Goal: Book appointment/travel/reservation

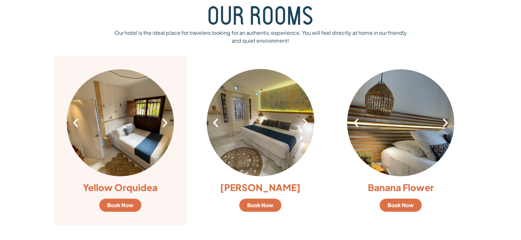
scroll to position [460, 0]
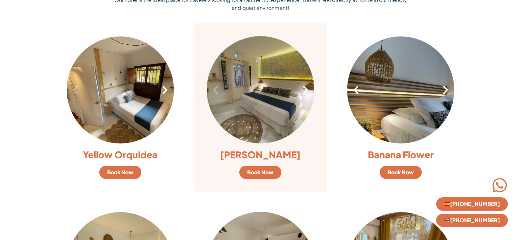
click at [309, 96] on div "1 / 7" at bounding box center [260, 89] width 107 height 107
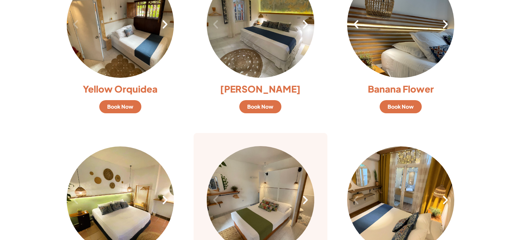
scroll to position [591, 0]
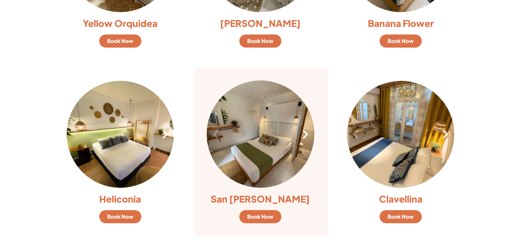
click at [305, 135] on icon "Next slide" at bounding box center [305, 134] width 11 height 11
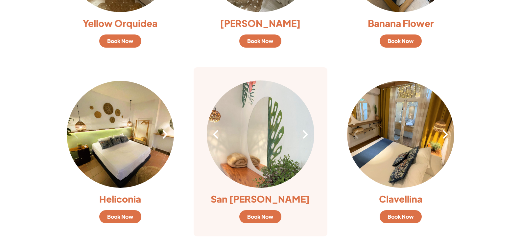
click at [305, 135] on icon "Next slide" at bounding box center [305, 134] width 11 height 11
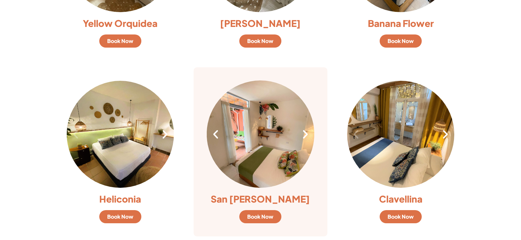
click at [305, 135] on icon "Next slide" at bounding box center [305, 134] width 11 height 11
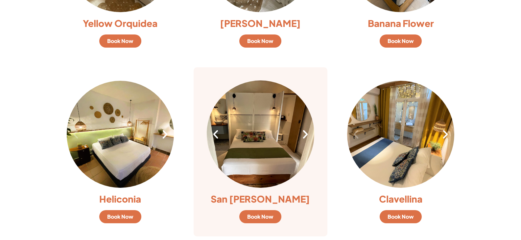
click at [213, 138] on icon "Previous slide" at bounding box center [215, 134] width 11 height 11
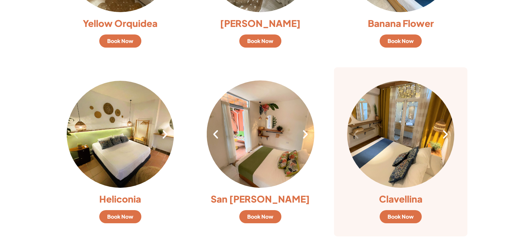
click at [447, 139] on icon "Next slide" at bounding box center [445, 134] width 11 height 11
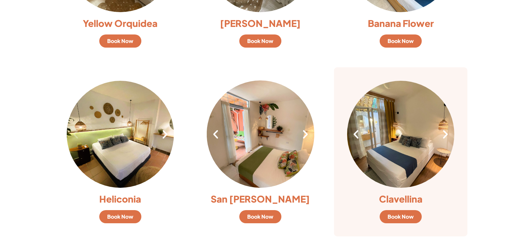
click at [447, 139] on icon "Next slide" at bounding box center [445, 134] width 11 height 11
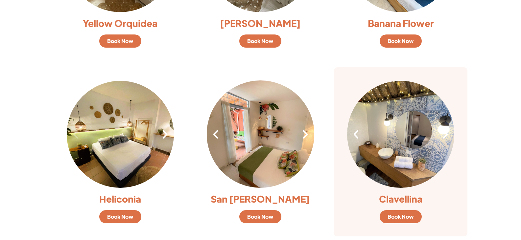
click at [447, 139] on icon "Next slide" at bounding box center [445, 134] width 11 height 11
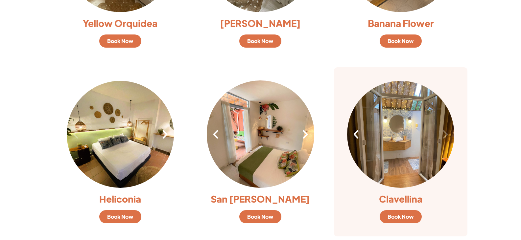
click at [403, 155] on div "4 / 4" at bounding box center [400, 134] width 107 height 107
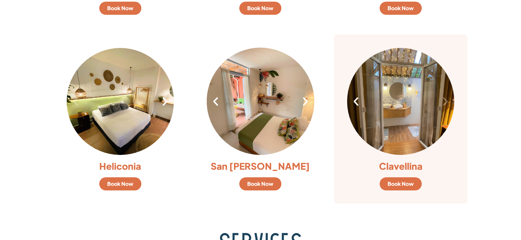
click at [398, 183] on span "Book Now" at bounding box center [400, 183] width 26 height 5
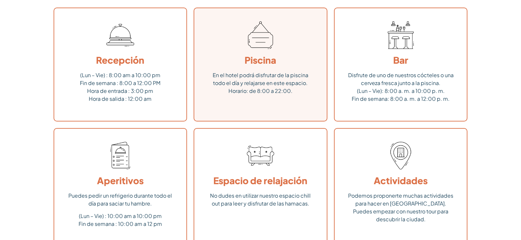
click at [299, 58] on h3 "Piscina" at bounding box center [260, 60] width 106 height 9
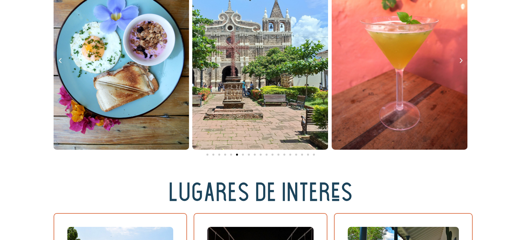
scroll to position [1150, 0]
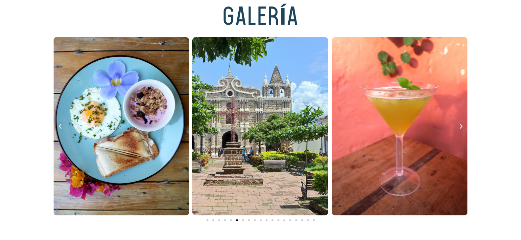
click at [60, 126] on icon "Diapositiva anterior" at bounding box center [60, 126] width 7 height 7
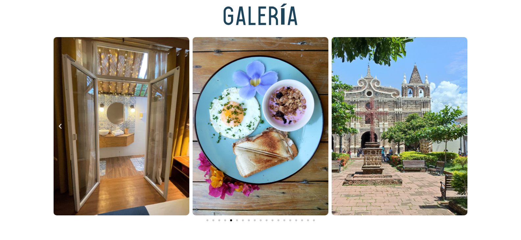
click at [60, 126] on icon "Diapositiva anterior" at bounding box center [60, 126] width 7 height 7
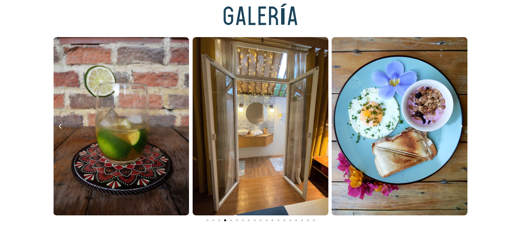
click at [60, 126] on icon "Diapositiva anterior" at bounding box center [60, 126] width 7 height 7
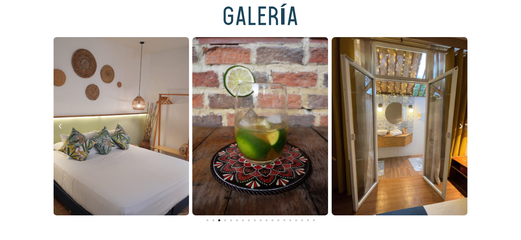
click at [60, 126] on icon "Diapositiva anterior" at bounding box center [60, 126] width 7 height 7
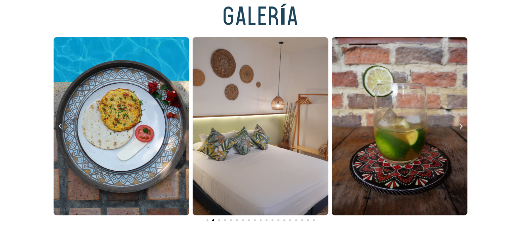
click at [60, 126] on icon "Diapositiva anterior" at bounding box center [60, 126] width 7 height 7
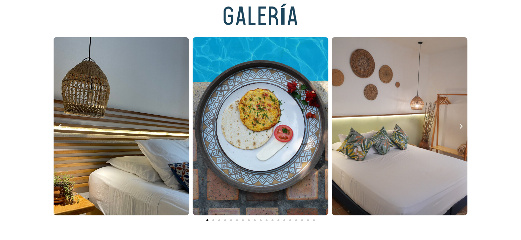
click at [60, 126] on icon "Diapositiva anterior" at bounding box center [60, 126] width 7 height 7
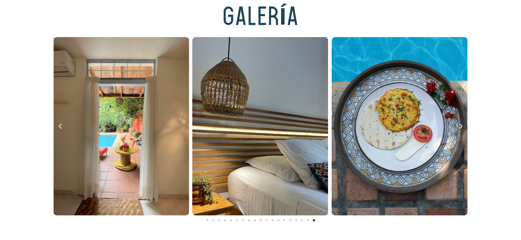
click at [60, 126] on icon "Diapositiva anterior" at bounding box center [60, 126] width 7 height 7
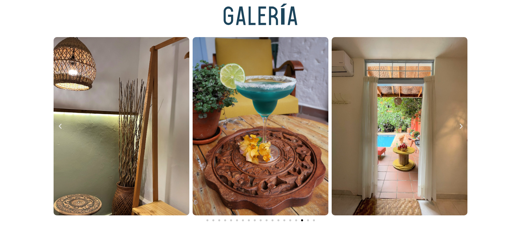
click at [460, 127] on icon "Siguiente diapositiva" at bounding box center [461, 126] width 7 height 7
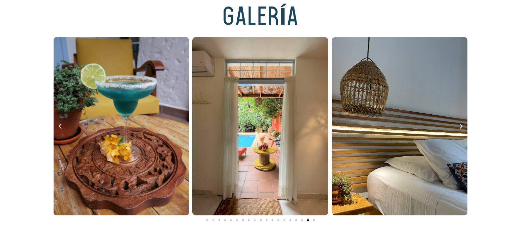
click at [460, 127] on icon "Siguiente diapositiva" at bounding box center [461, 126] width 7 height 7
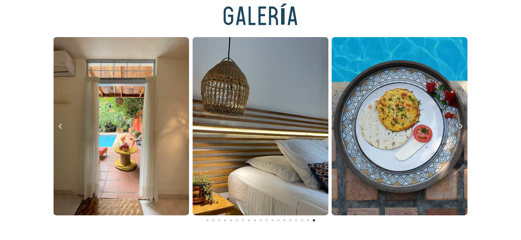
click at [460, 127] on icon "Siguiente diapositiva" at bounding box center [461, 126] width 7 height 7
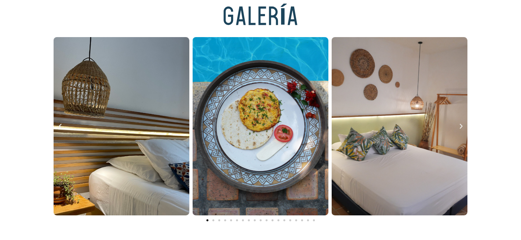
click at [460, 127] on icon "Siguiente diapositiva" at bounding box center [461, 126] width 7 height 7
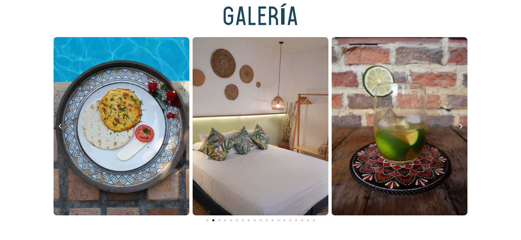
click at [460, 127] on icon "Siguiente diapositiva" at bounding box center [461, 126] width 7 height 7
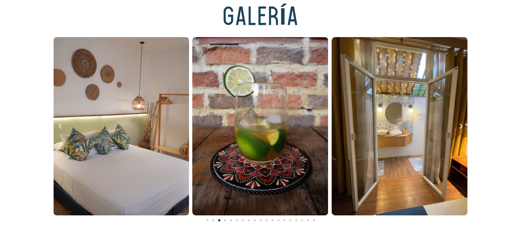
click at [460, 127] on icon "Siguiente diapositiva" at bounding box center [461, 126] width 7 height 7
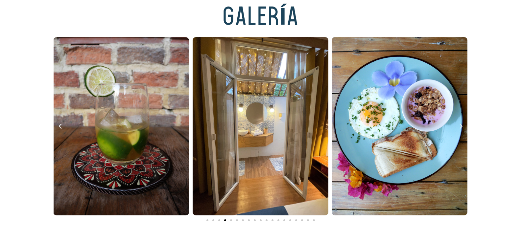
click at [460, 127] on icon "Siguiente diapositiva" at bounding box center [461, 126] width 7 height 7
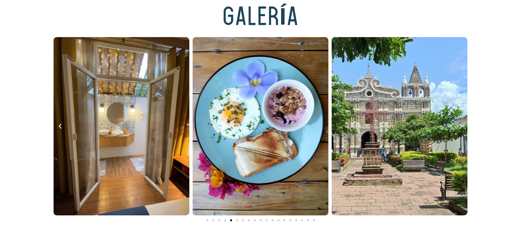
click at [460, 127] on icon "Siguiente diapositiva" at bounding box center [461, 126] width 7 height 7
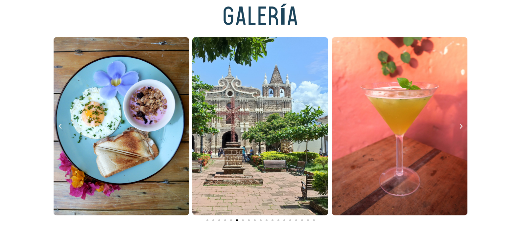
click at [460, 127] on icon "Siguiente diapositiva" at bounding box center [461, 126] width 7 height 7
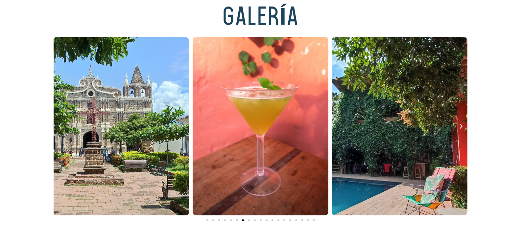
click at [460, 127] on icon "Siguiente diapositiva" at bounding box center [461, 126] width 7 height 7
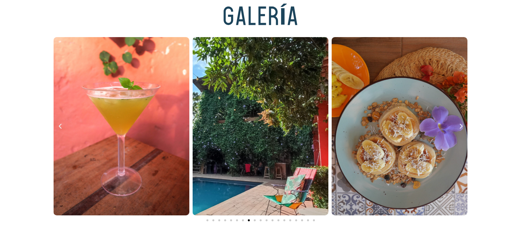
click at [460, 127] on icon "Siguiente diapositiva" at bounding box center [461, 126] width 7 height 7
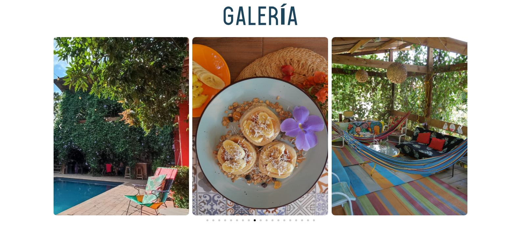
click at [460, 127] on icon "Siguiente diapositiva" at bounding box center [461, 126] width 7 height 7
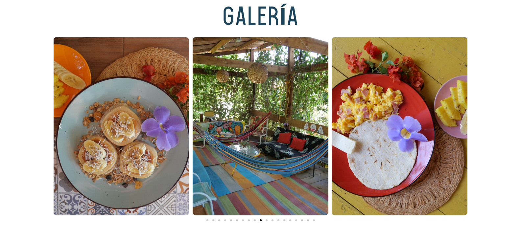
click at [460, 127] on icon "Siguiente diapositiva" at bounding box center [461, 126] width 7 height 7
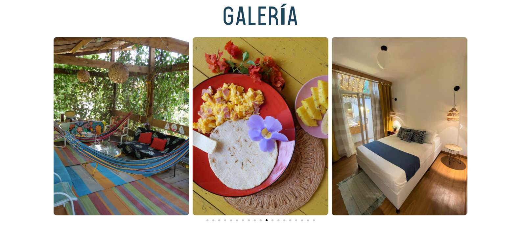
click at [460, 127] on icon "Siguiente diapositiva" at bounding box center [461, 126] width 7 height 7
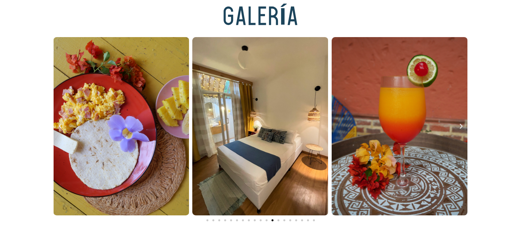
click at [460, 127] on icon "Siguiente diapositiva" at bounding box center [461, 126] width 7 height 7
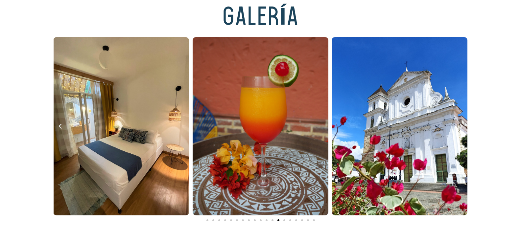
click at [460, 127] on icon "Siguiente diapositiva" at bounding box center [461, 126] width 7 height 7
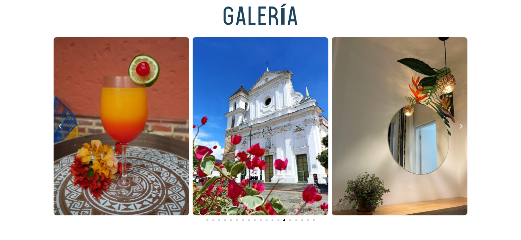
click at [460, 127] on icon "Siguiente diapositiva" at bounding box center [461, 126] width 7 height 7
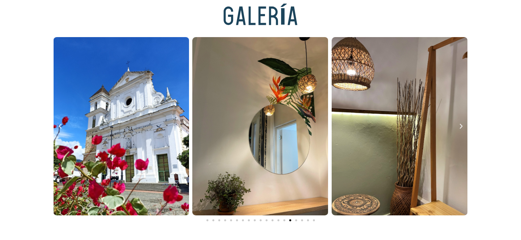
click at [460, 127] on icon "Siguiente diapositiva" at bounding box center [461, 126] width 7 height 7
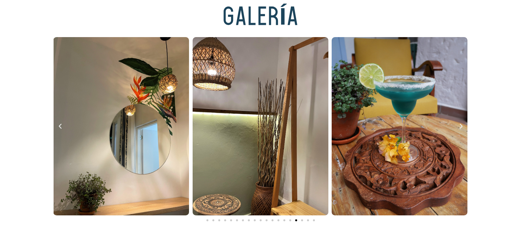
click at [460, 127] on icon "Siguiente diapositiva" at bounding box center [461, 126] width 7 height 7
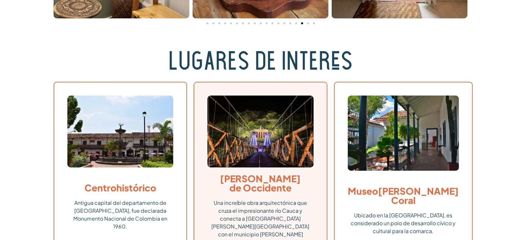
scroll to position [1413, 0]
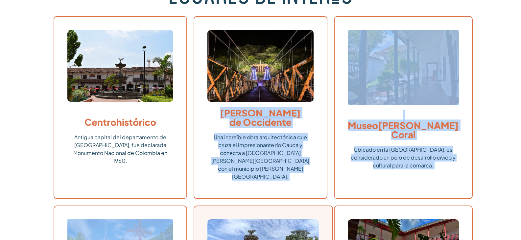
drag, startPoint x: 240, startPoint y: 113, endPoint x: 304, endPoint y: 193, distance: 102.1
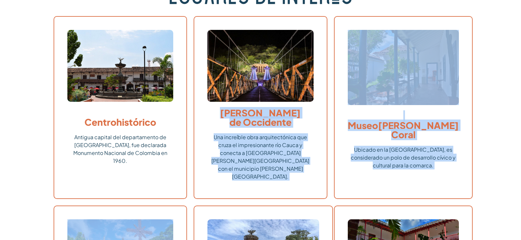
click at [506, 93] on section "Centro histórico Antigua capital del departamento de [GEOGRAPHIC_DATA], fue dec…" at bounding box center [260, 108] width 521 height 190
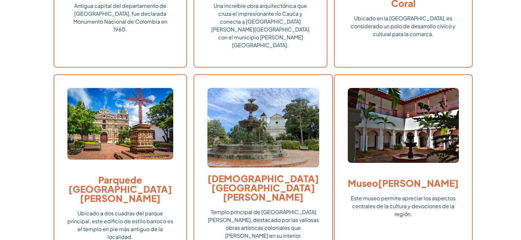
scroll to position [1643, 0]
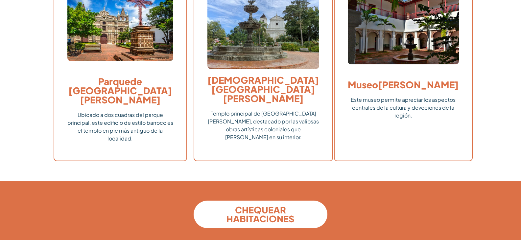
click at [257, 204] on font "CHEQUEAR HABITACIONES" at bounding box center [260, 214] width 68 height 20
